Goal: Information Seeking & Learning: Learn about a topic

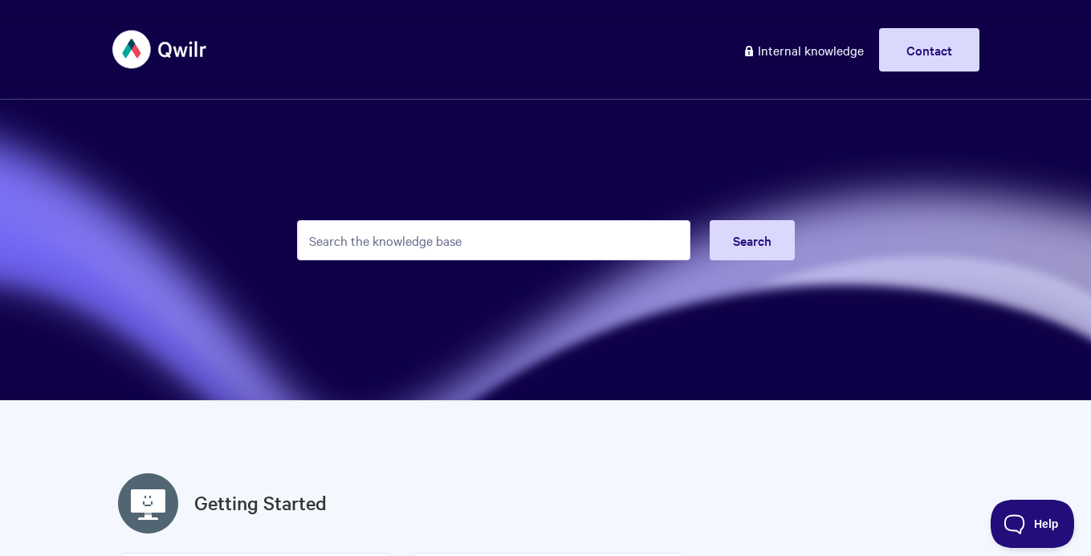
click at [445, 242] on input "Search the knowledge base" at bounding box center [493, 240] width 393 height 40
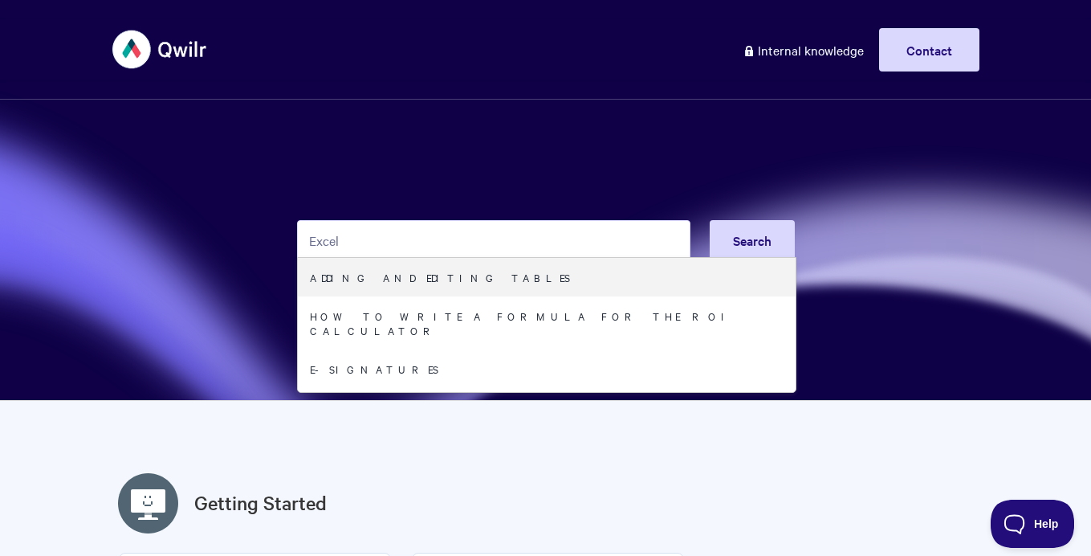
click at [478, 238] on input "Excel" at bounding box center [493, 240] width 393 height 40
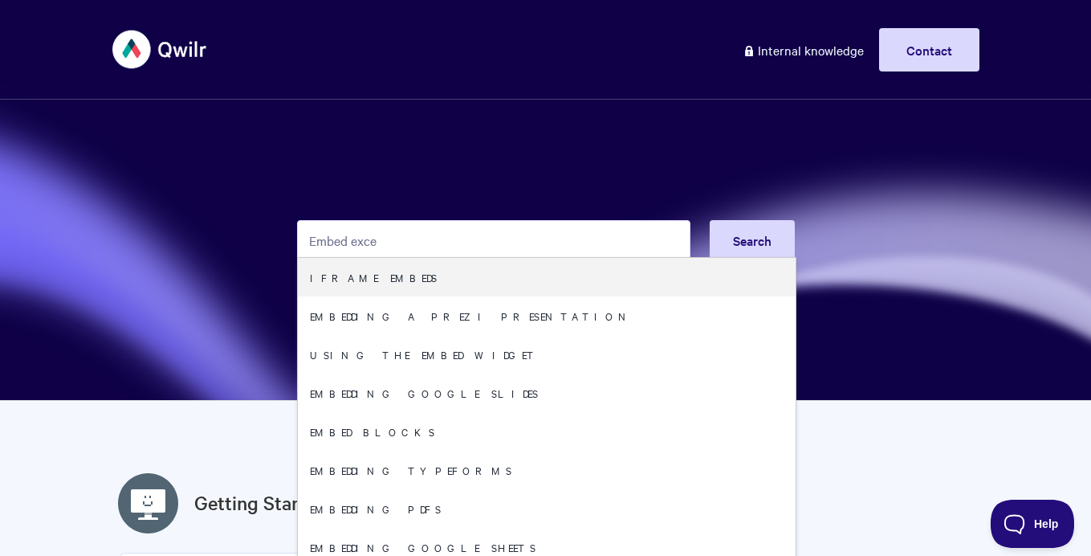
click at [471, 242] on input "Embed exce" at bounding box center [493, 240] width 393 height 40
type input "E"
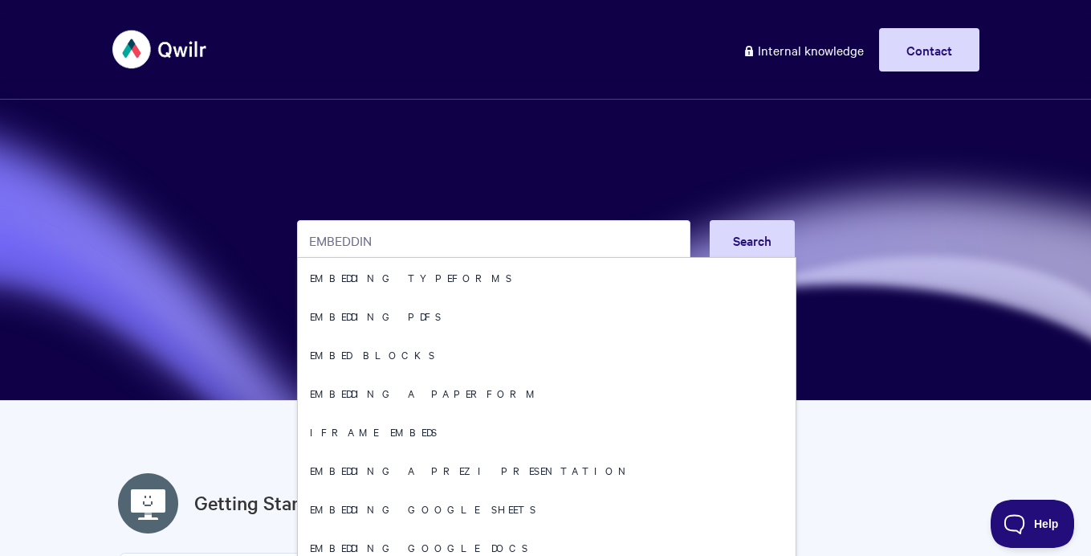
type input "EMBEDDING"
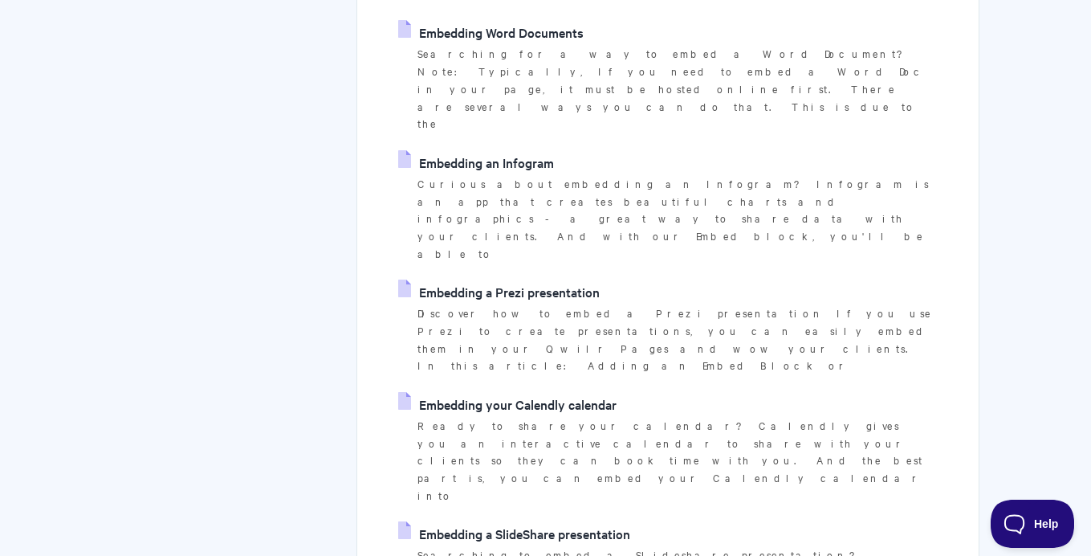
scroll to position [750, 0]
